Goal: Task Accomplishment & Management: Use online tool/utility

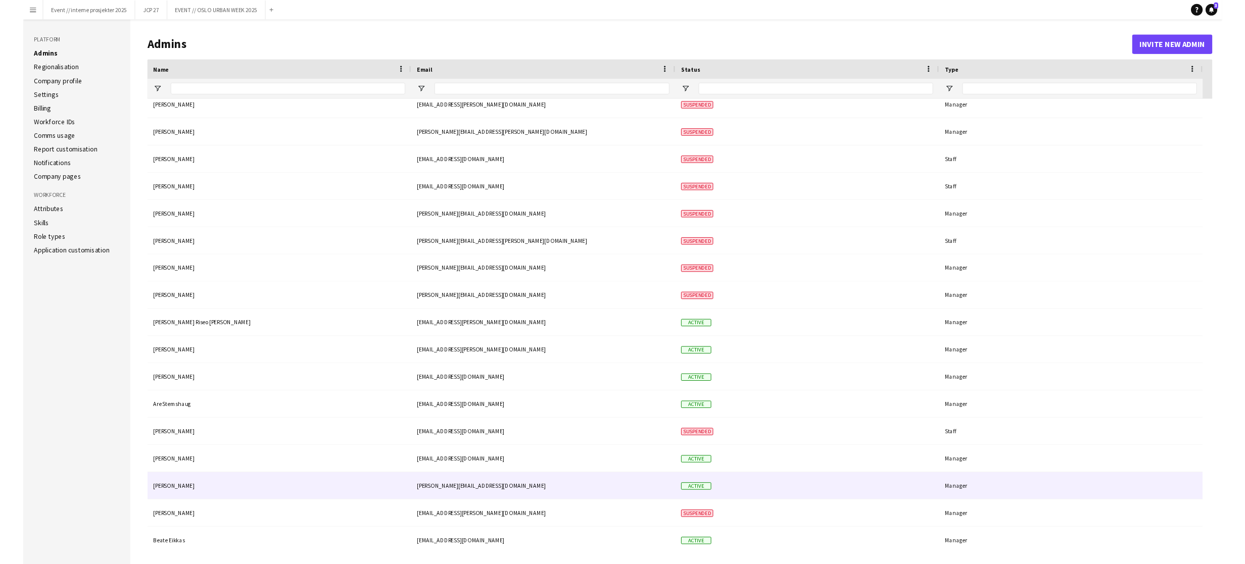
scroll to position [251, 0]
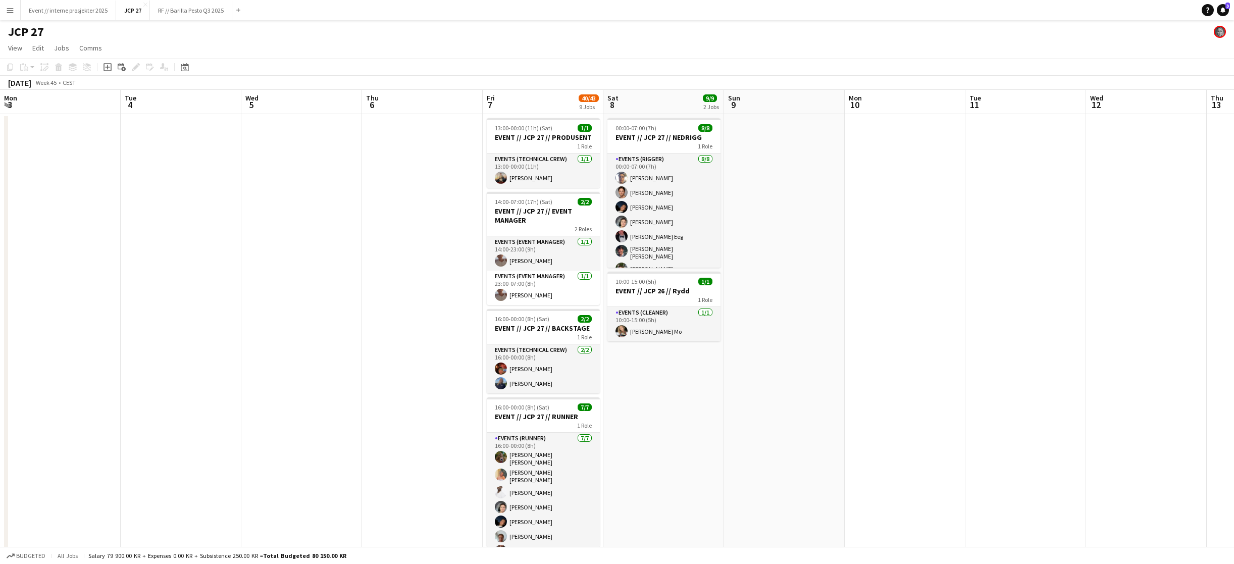
scroll to position [0, 354]
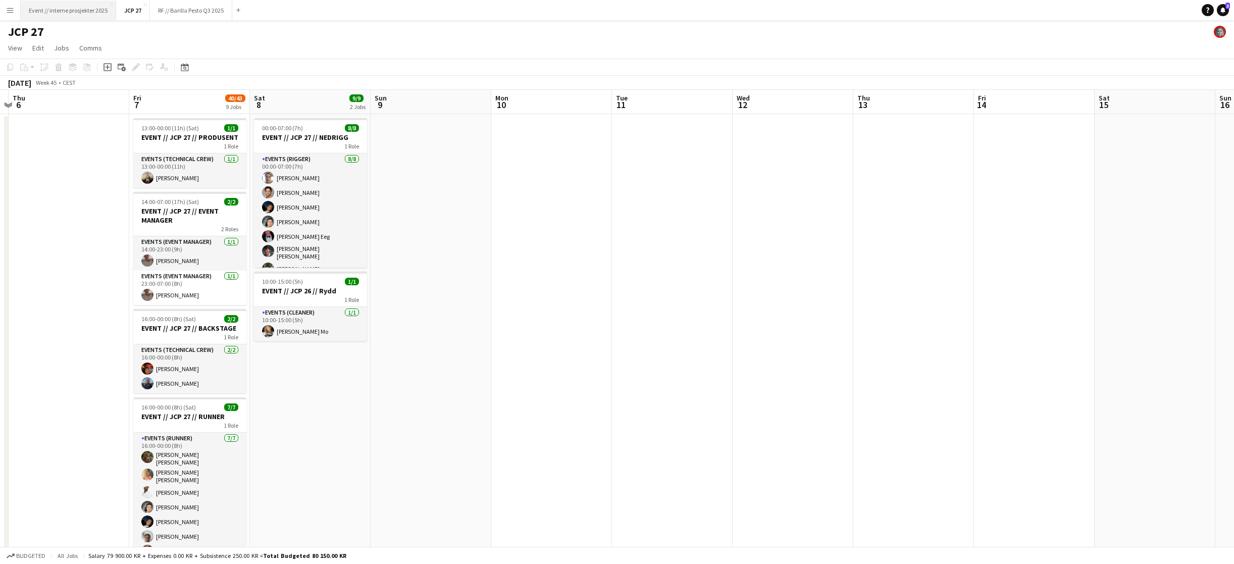
click at [57, 6] on button "Event // interne prosjekter 2025 Close" at bounding box center [68, 11] width 95 height 20
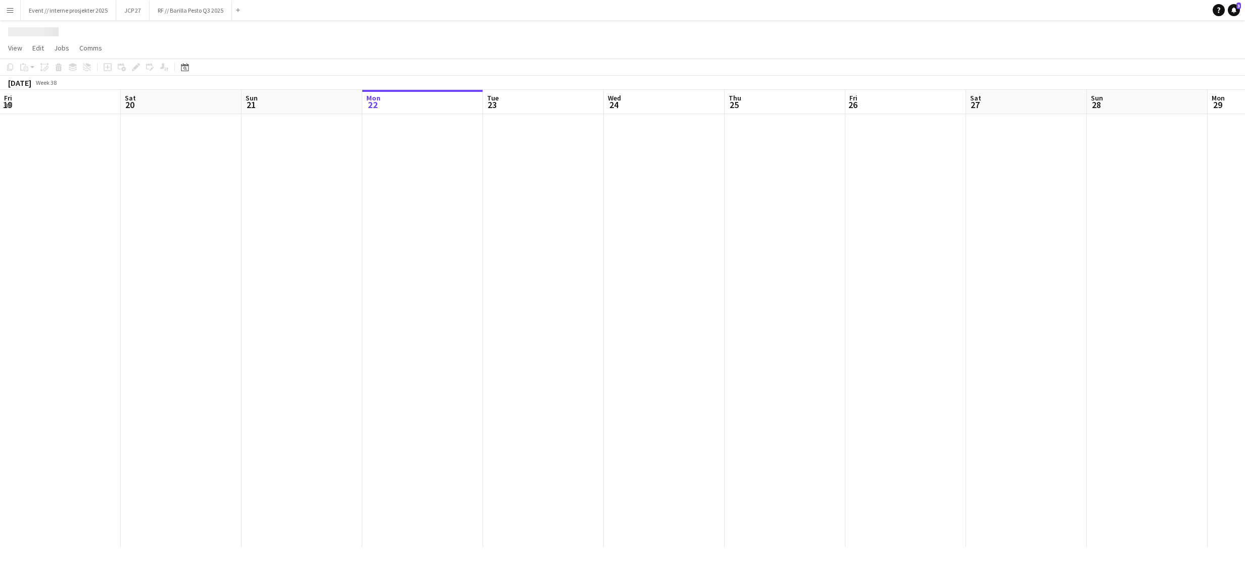
scroll to position [0, 241]
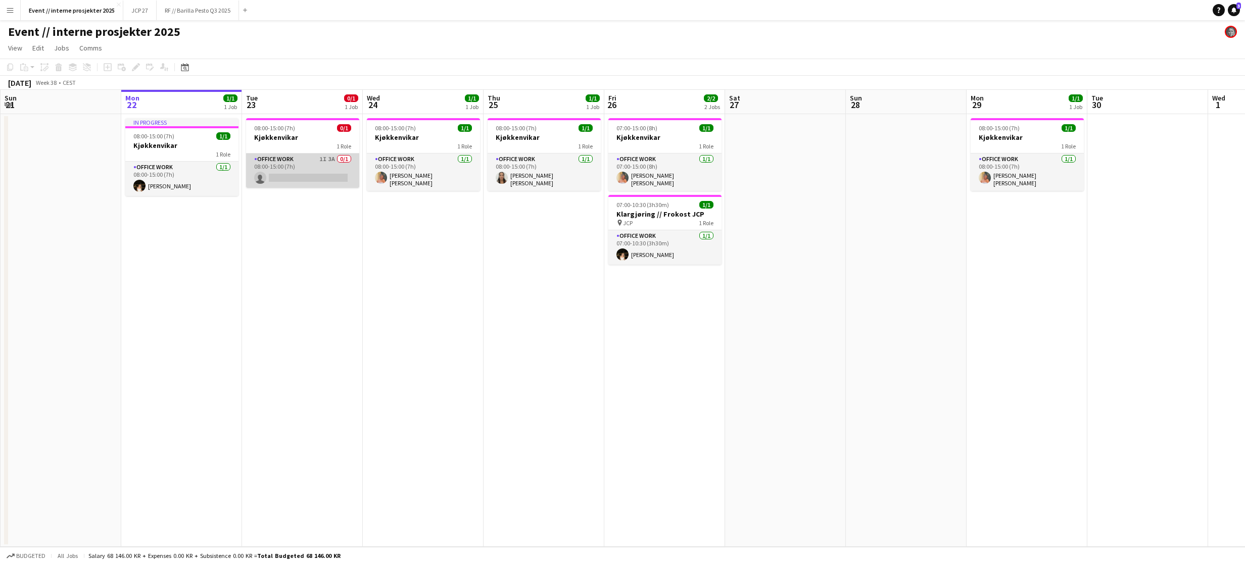
click at [282, 164] on app-card-role "Office work 1I 3A 0/1 08:00-15:00 (7h) single-neutral-actions" at bounding box center [302, 171] width 113 height 34
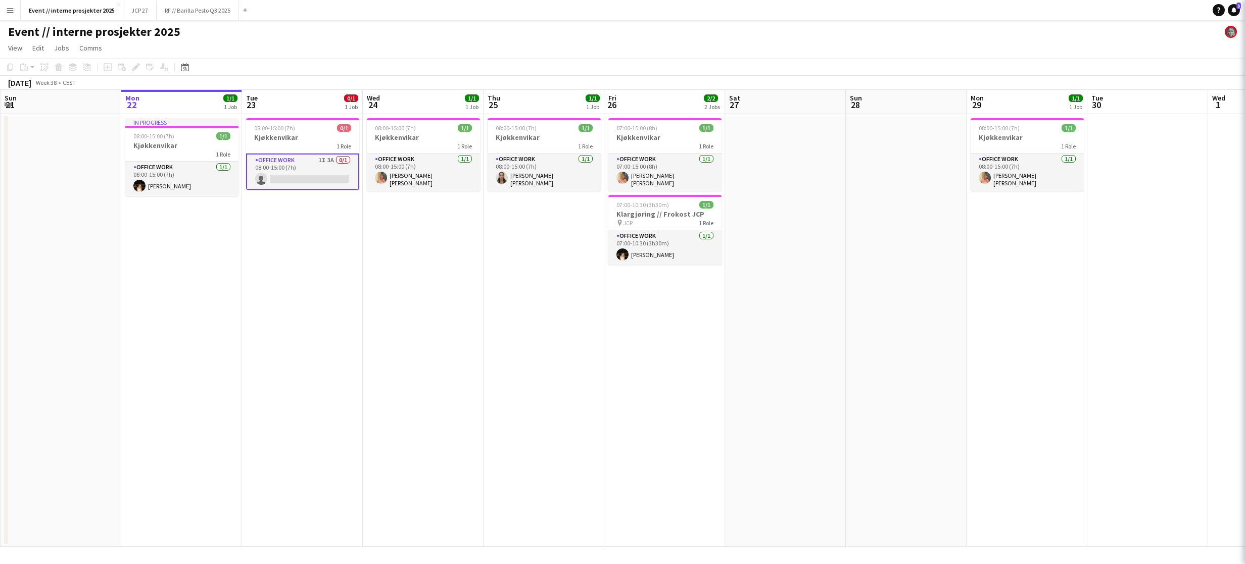
scroll to position [0, 241]
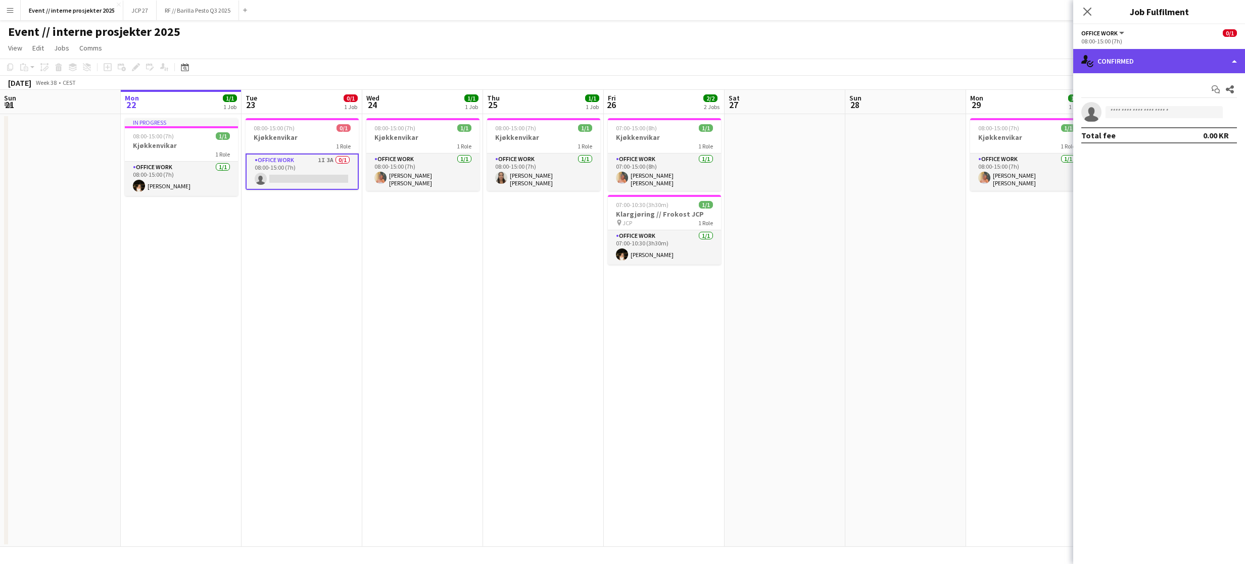
click at [1130, 65] on div "single-neutral-actions-check-2 Confirmed" at bounding box center [1159, 61] width 172 height 24
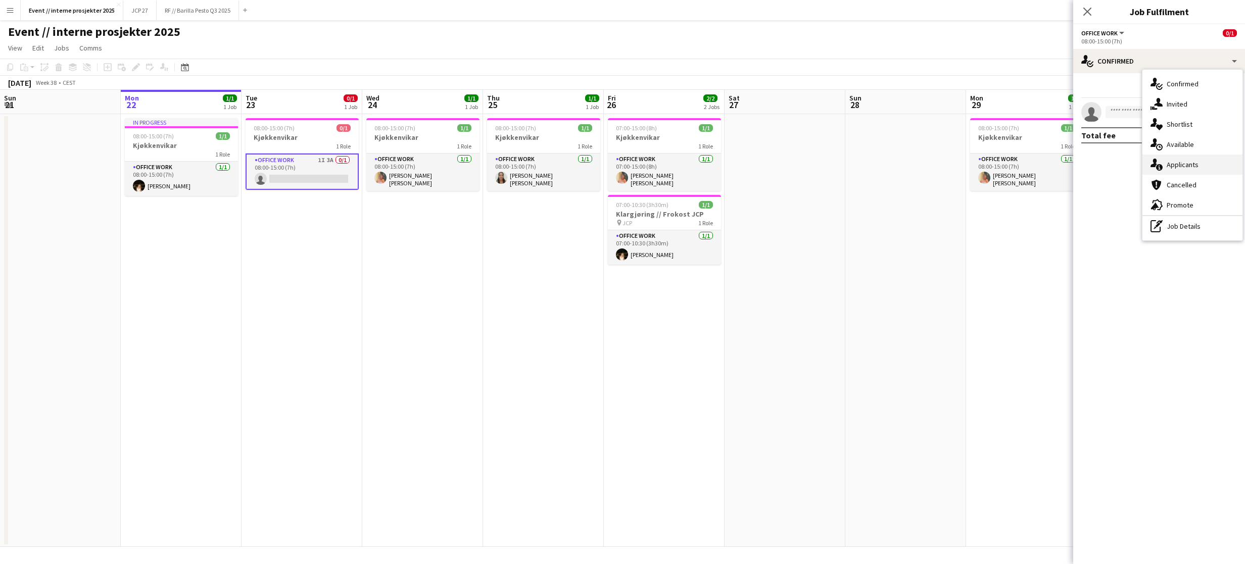
click at [1203, 160] on div "single-neutral-actions-information Applicants" at bounding box center [1192, 165] width 100 height 20
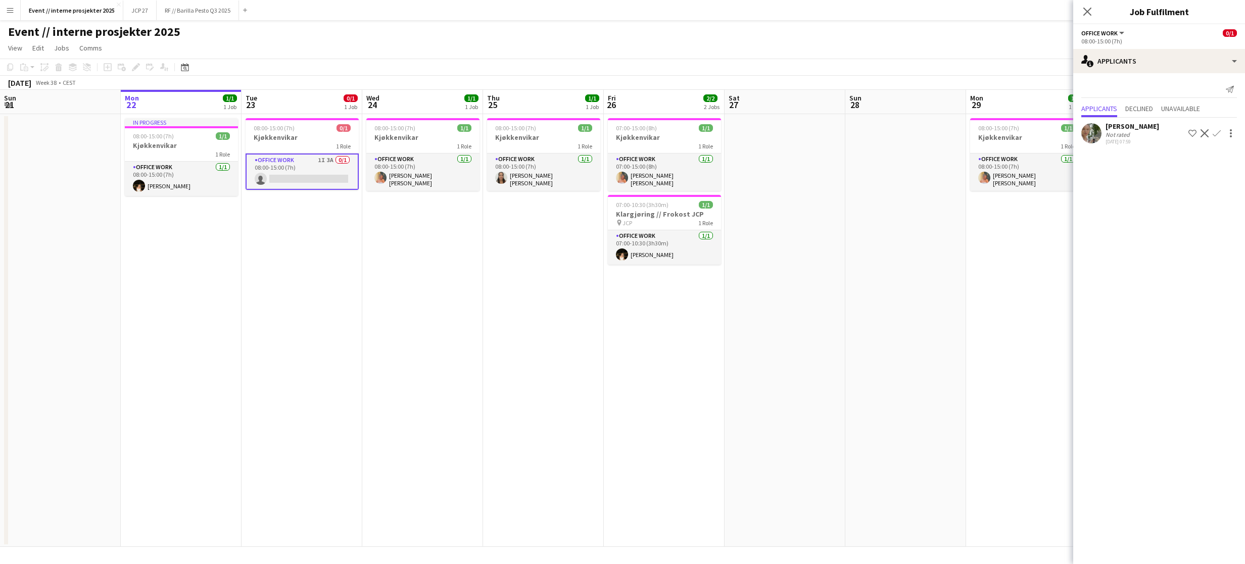
click at [1134, 123] on div "[PERSON_NAME]" at bounding box center [1132, 126] width 54 height 9
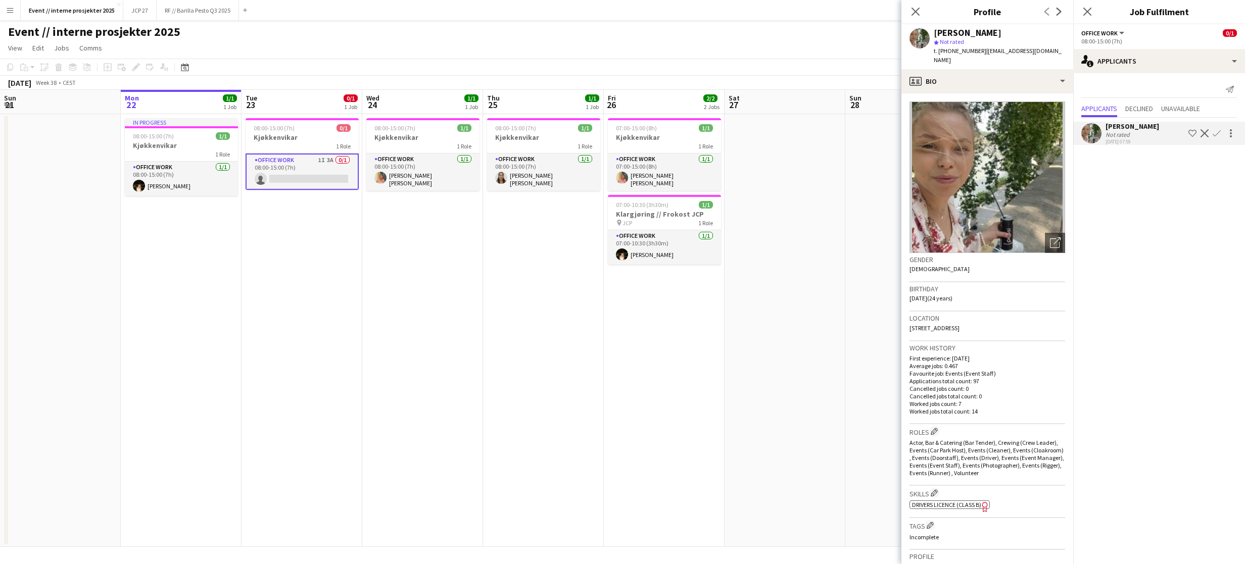
click at [1219, 133] on app-icon "Confirm" at bounding box center [1216, 133] width 8 height 8
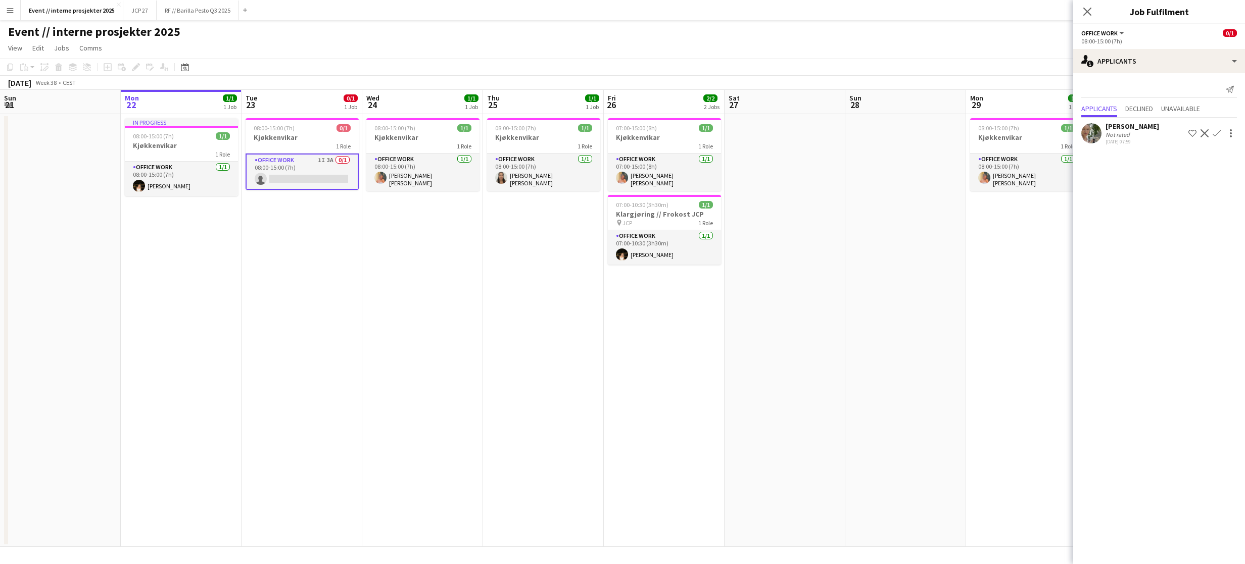
click at [1215, 127] on button "Confirm" at bounding box center [1216, 133] width 12 height 12
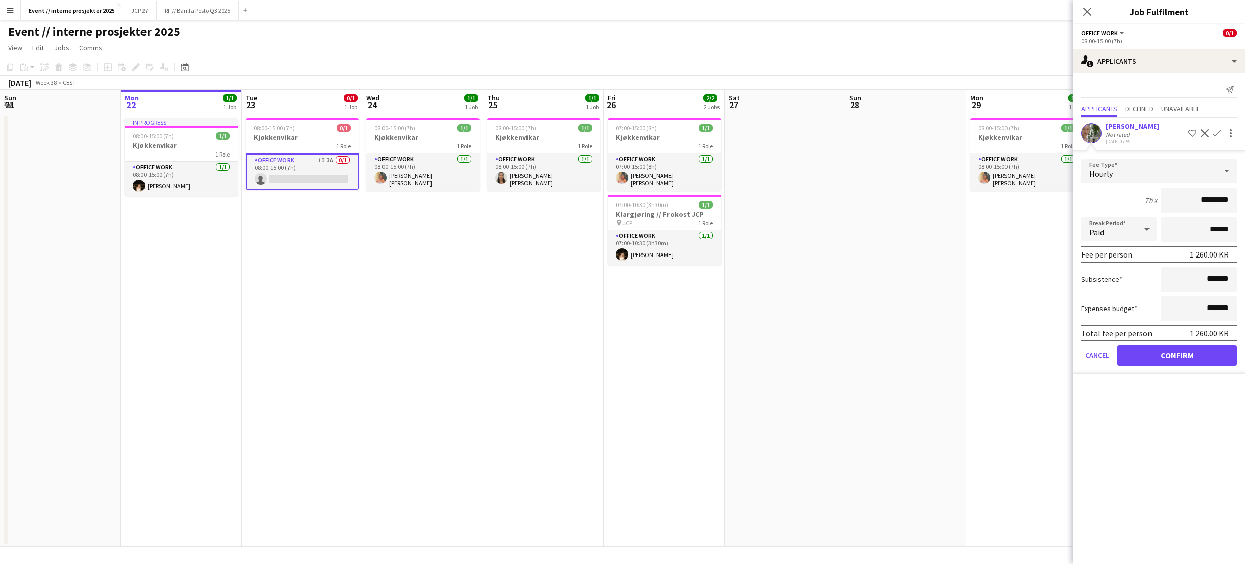
click at [1214, 357] on button "Confirm" at bounding box center [1177, 355] width 120 height 20
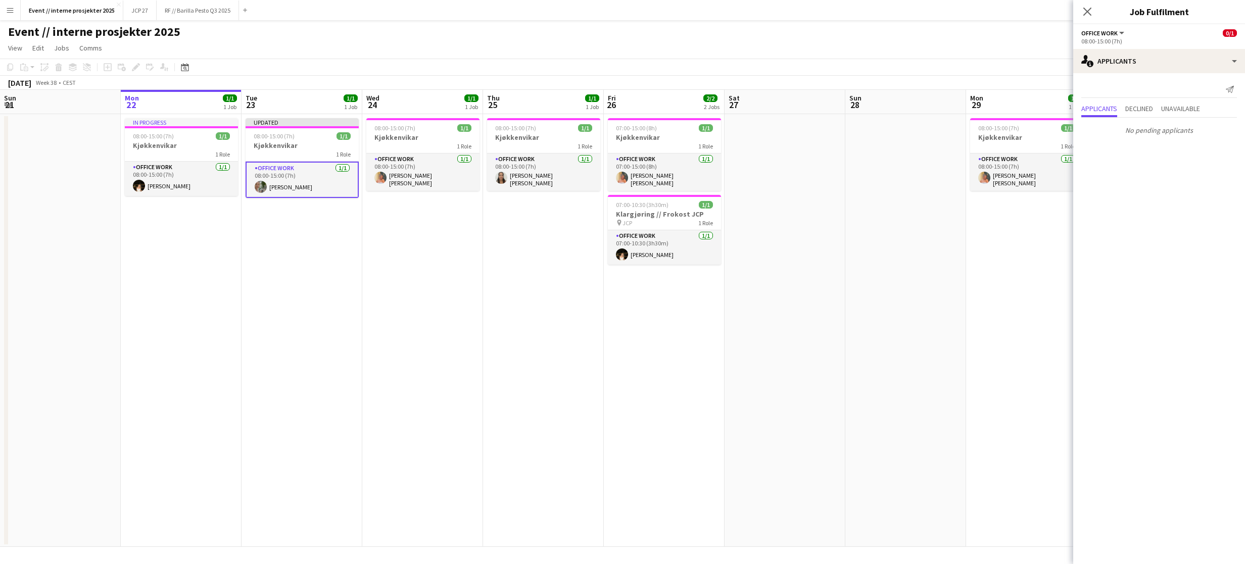
drag, startPoint x: 1087, startPoint y: 11, endPoint x: 1082, endPoint y: 14, distance: 5.9
click at [1086, 11] on icon at bounding box center [1087, 12] width 8 height 8
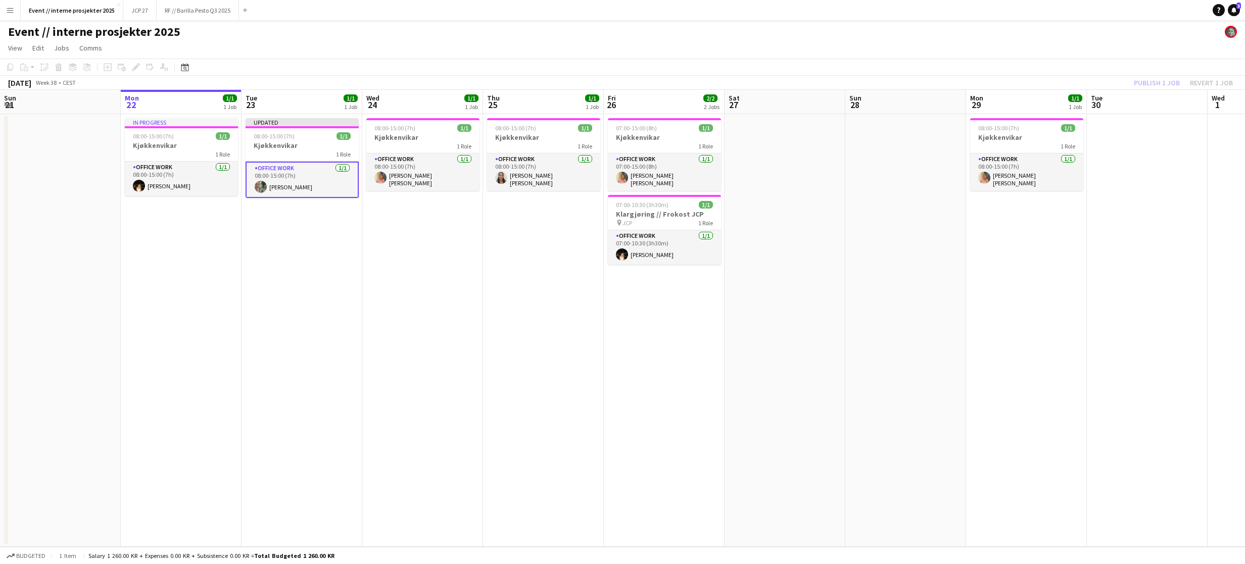
click at [1151, 88] on div "Publish 1 job Revert 1 job" at bounding box center [1182, 82] width 123 height 13
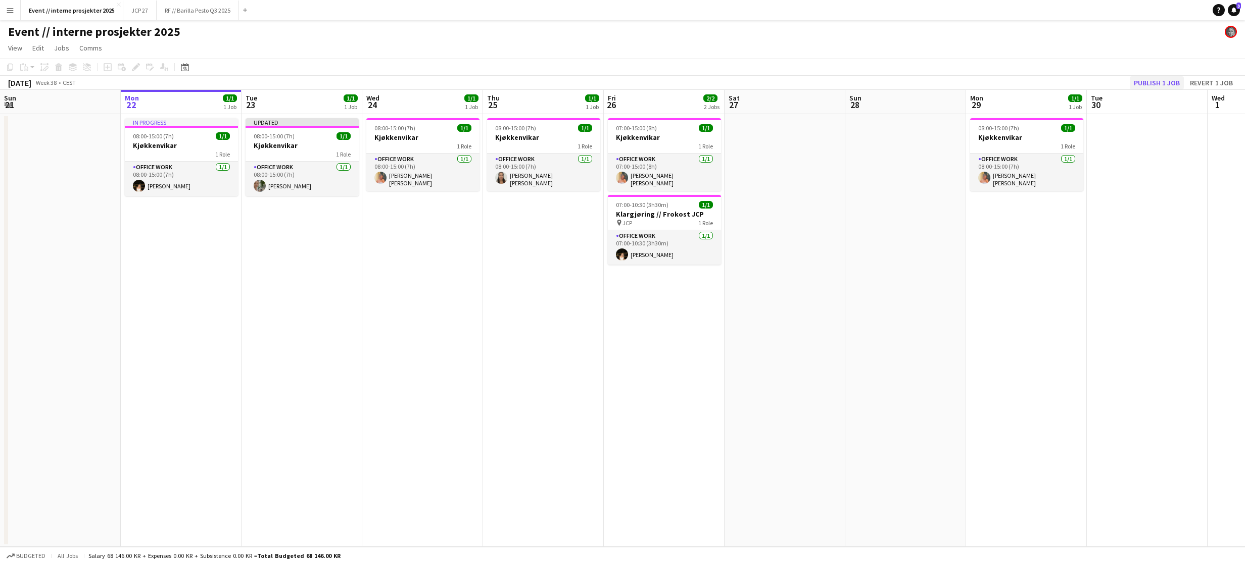
click at [1151, 85] on button "Publish 1 job" at bounding box center [1156, 82] width 54 height 13
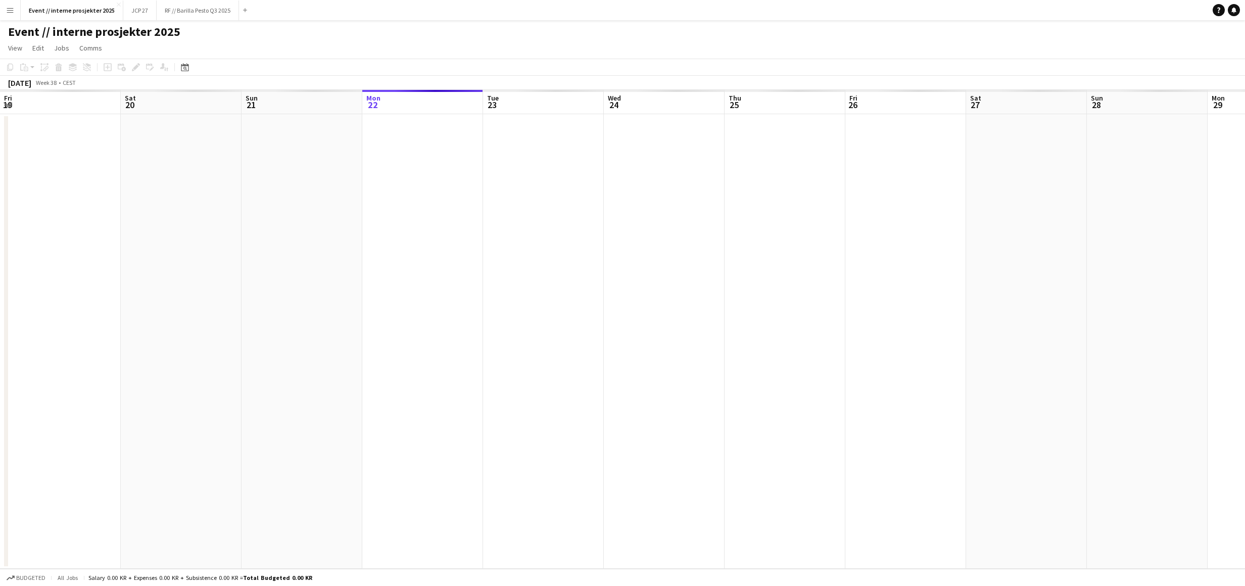
scroll to position [0, 241]
